Goal: Download file/media

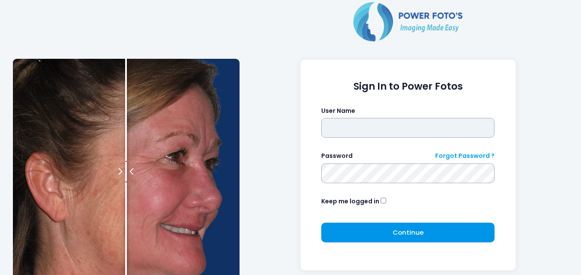
type input "**********"
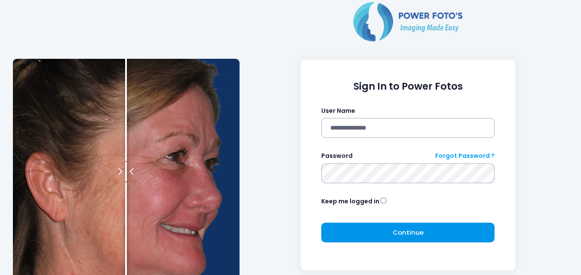
click at [374, 238] on button "Continue Please wait..." at bounding box center [407, 233] width 173 height 20
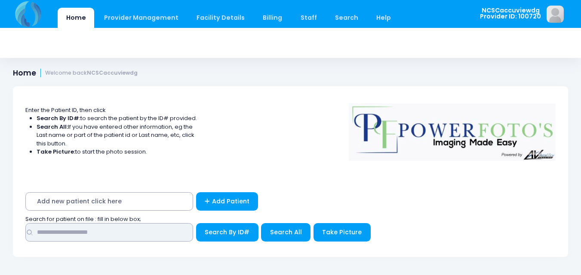
click at [122, 231] on input "text" at bounding box center [109, 232] width 168 height 18
type input "****"
click at [196, 223] on button "Search By ID#" at bounding box center [227, 232] width 62 height 18
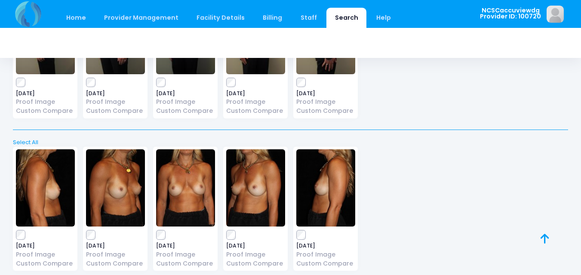
scroll to position [469, 0]
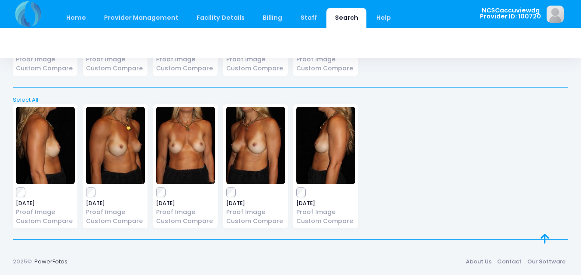
drag, startPoint x: 15, startPoint y: 100, endPoint x: 26, endPoint y: 100, distance: 10.7
click at [16, 100] on link "Select All" at bounding box center [290, 100] width 560 height 9
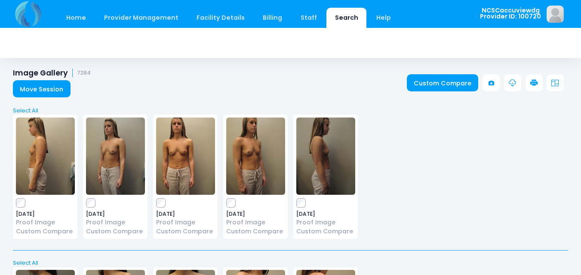
click at [537, 88] on link at bounding box center [533, 82] width 17 height 17
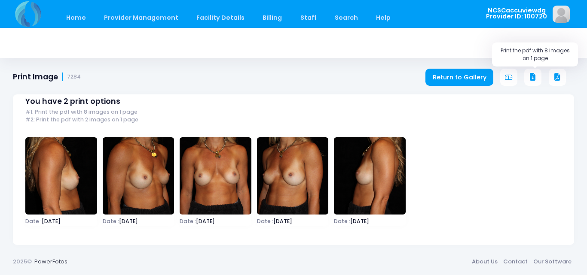
click at [533, 78] on icon at bounding box center [533, 77] width 8 height 8
click at [533, 75] on icon at bounding box center [533, 77] width 8 height 8
